Goal: Information Seeking & Learning: Learn about a topic

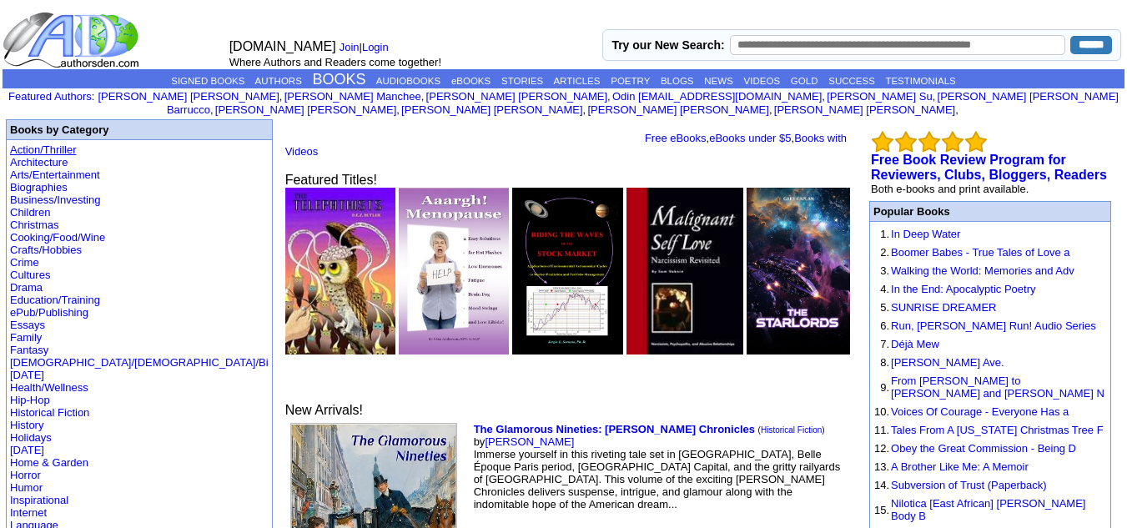
click at [50, 143] on link "Action/Thriller" at bounding box center [43, 149] width 66 height 13
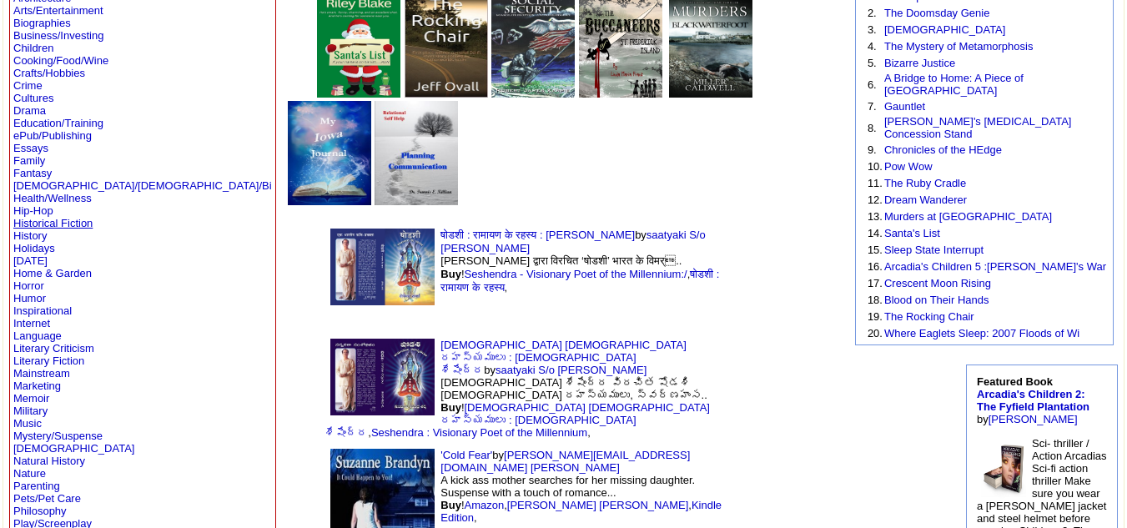
scroll to position [164, 0]
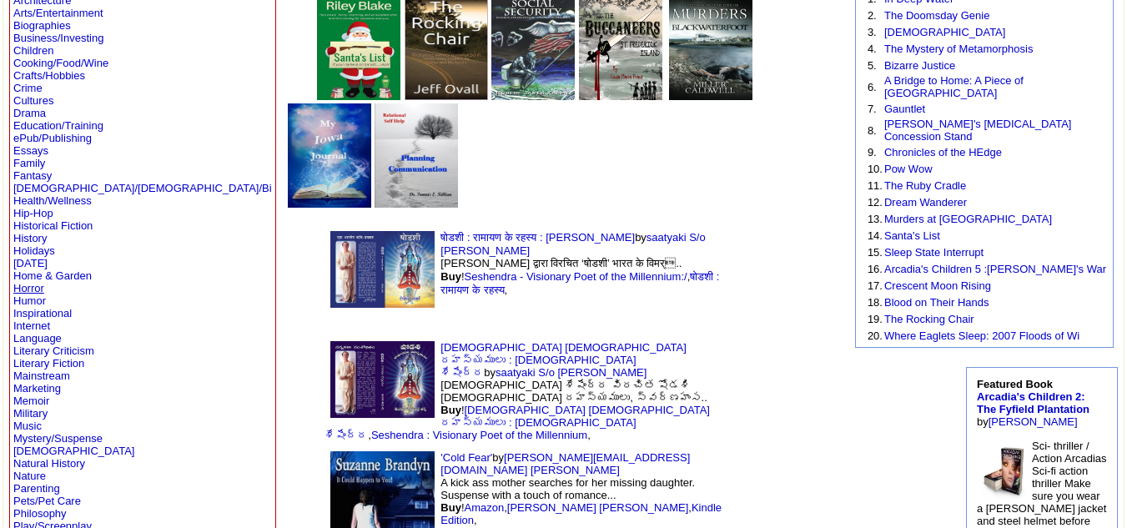
click at [40, 287] on link "Horror" at bounding box center [28, 288] width 31 height 13
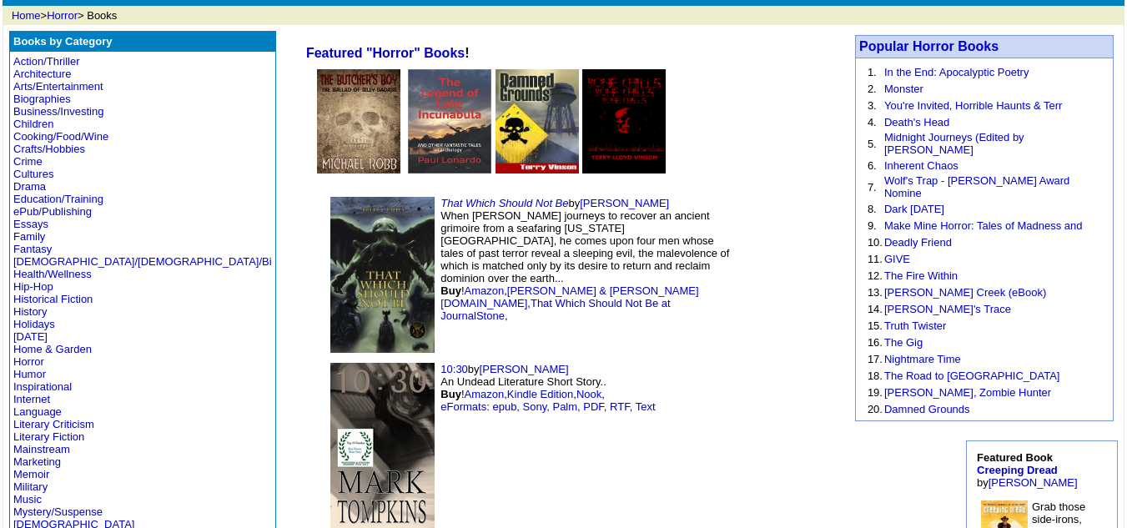
scroll to position [90, 0]
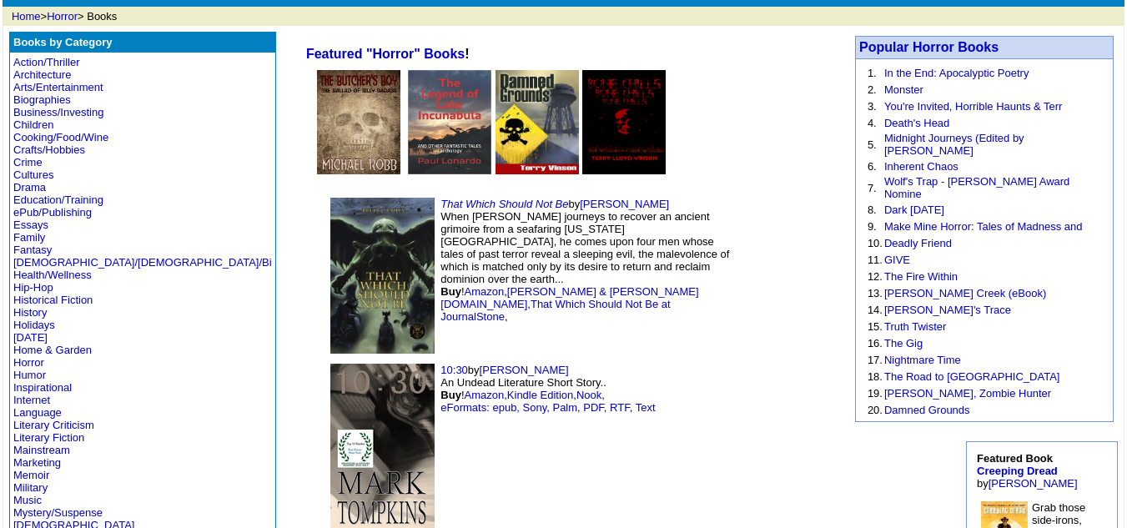
click at [330, 241] on img at bounding box center [382, 276] width 104 height 156
